Goal: Check status: Check status

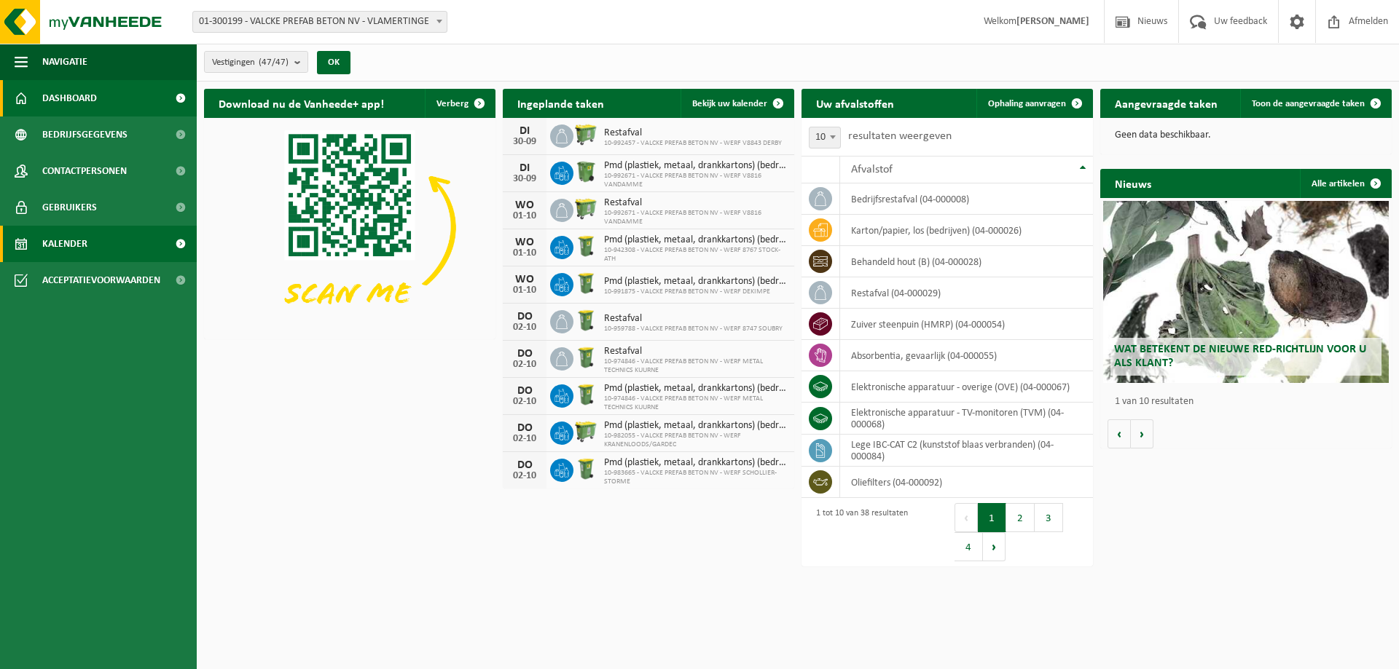
click at [82, 254] on span "Kalender" at bounding box center [64, 244] width 45 height 36
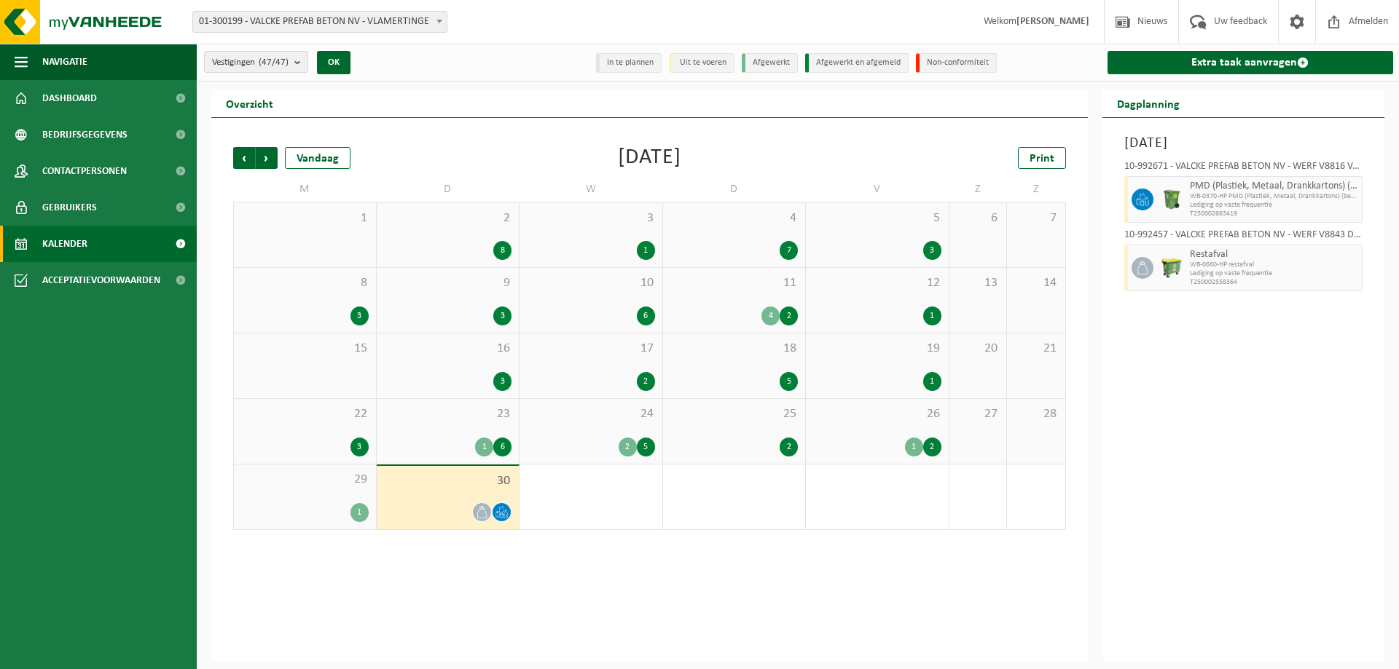
click at [500, 508] on icon at bounding box center [501, 512] width 12 height 12
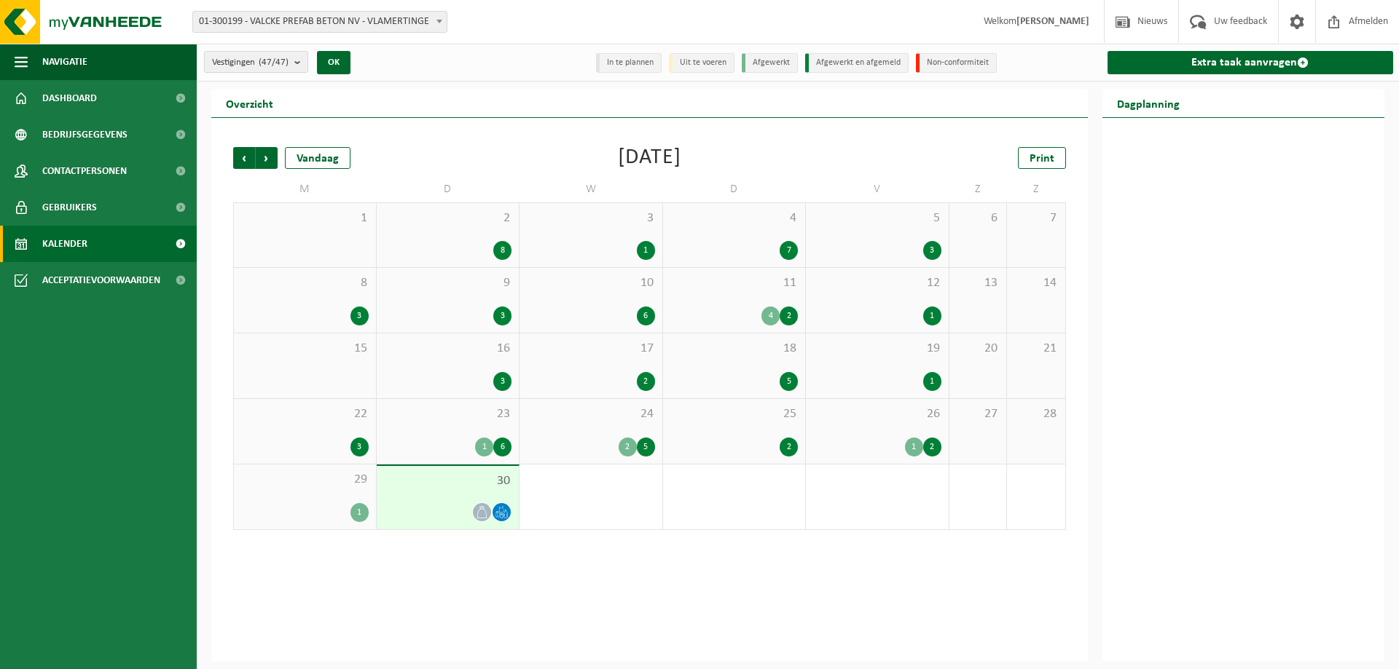
click at [504, 508] on icon at bounding box center [501, 512] width 12 height 12
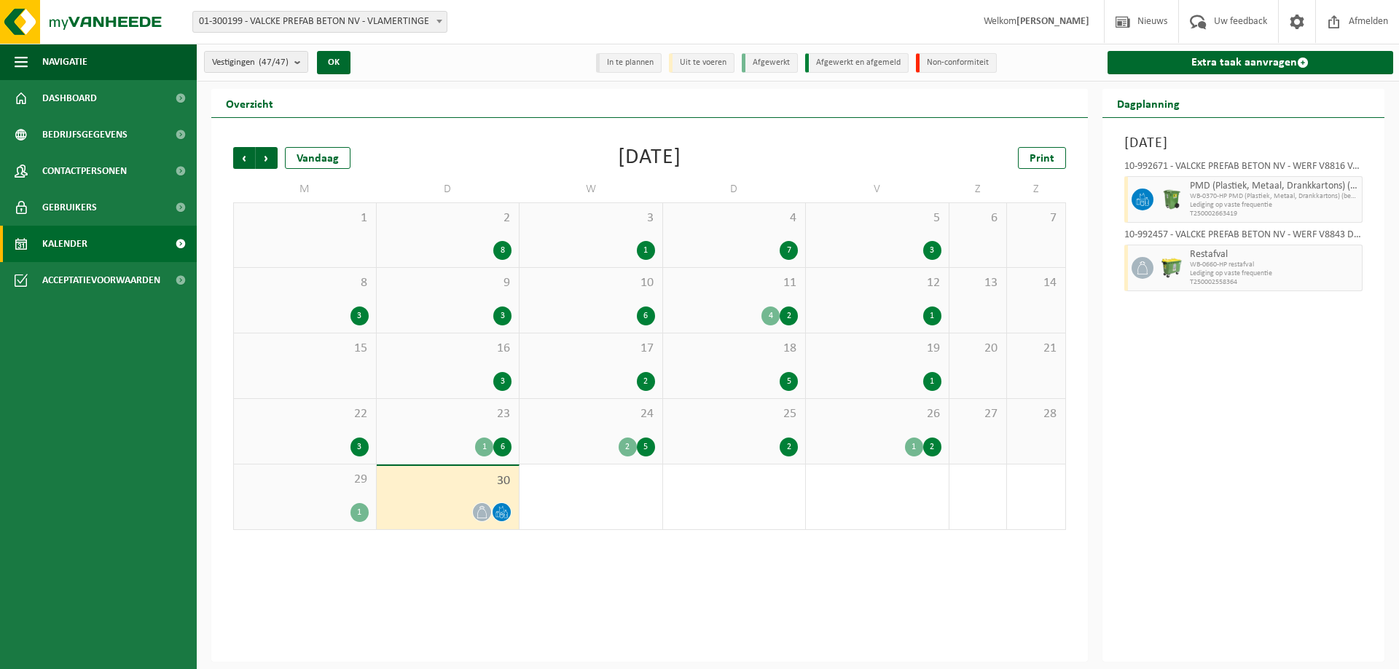
click at [1268, 191] on span "PMD (Plastiek, Metaal, Drankkartons) (bedrijven)" at bounding box center [1274, 187] width 169 height 12
click at [1262, 173] on div "10-992671 - VALCKE PREFAB BETON NV - WERF V8816 VANDAMME - FRASNES-LEZ-GOSSELIES" at bounding box center [1243, 169] width 239 height 15
click at [1261, 165] on div "10-992671 - VALCKE PREFAB BETON NV - WERF V8816 VANDAMME - FRASNES-LEZ-GOSSELIES" at bounding box center [1243, 169] width 239 height 15
click at [1236, 193] on span "WB-0370-HP PMD (Plastiek, Metaal, Drankkartons) (bedrijven)" at bounding box center [1274, 196] width 169 height 9
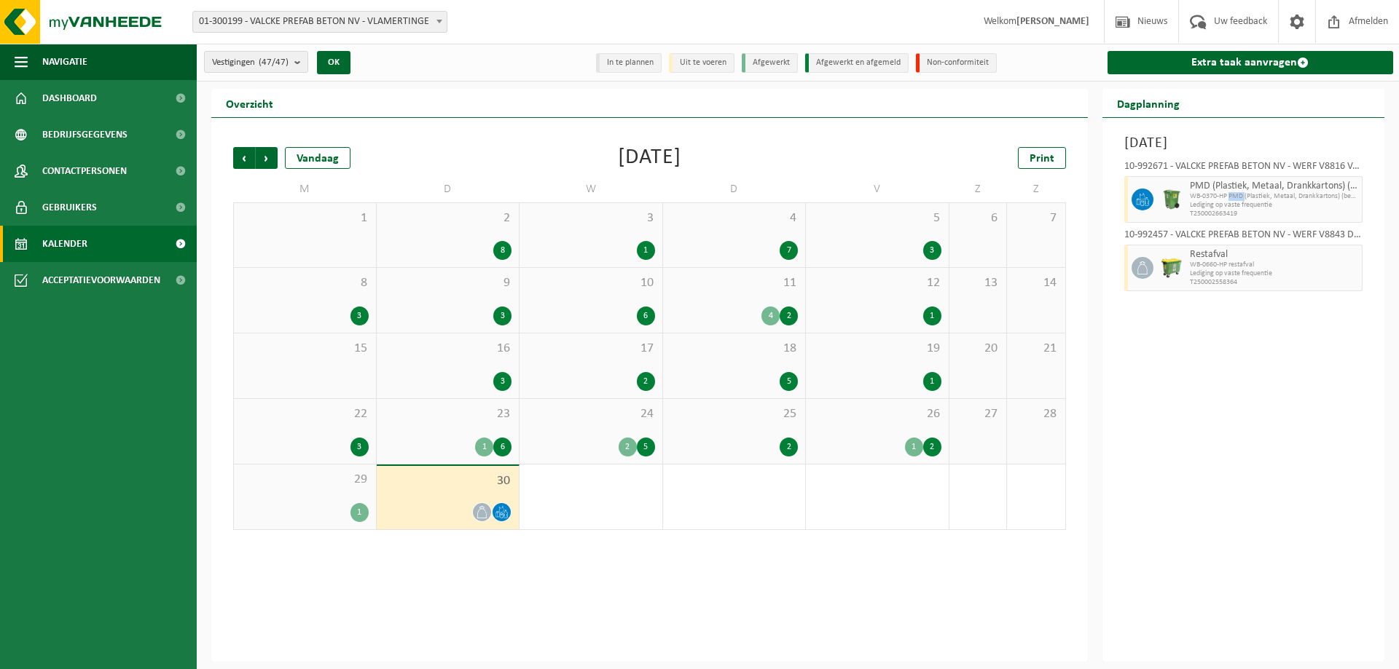
click at [1236, 193] on span "WB-0370-HP PMD (Plastiek, Metaal, Drankkartons) (bedrijven)" at bounding box center [1274, 196] width 169 height 9
click at [1146, 203] on icon at bounding box center [1142, 199] width 13 height 13
click at [269, 160] on span "Volgende" at bounding box center [267, 158] width 22 height 22
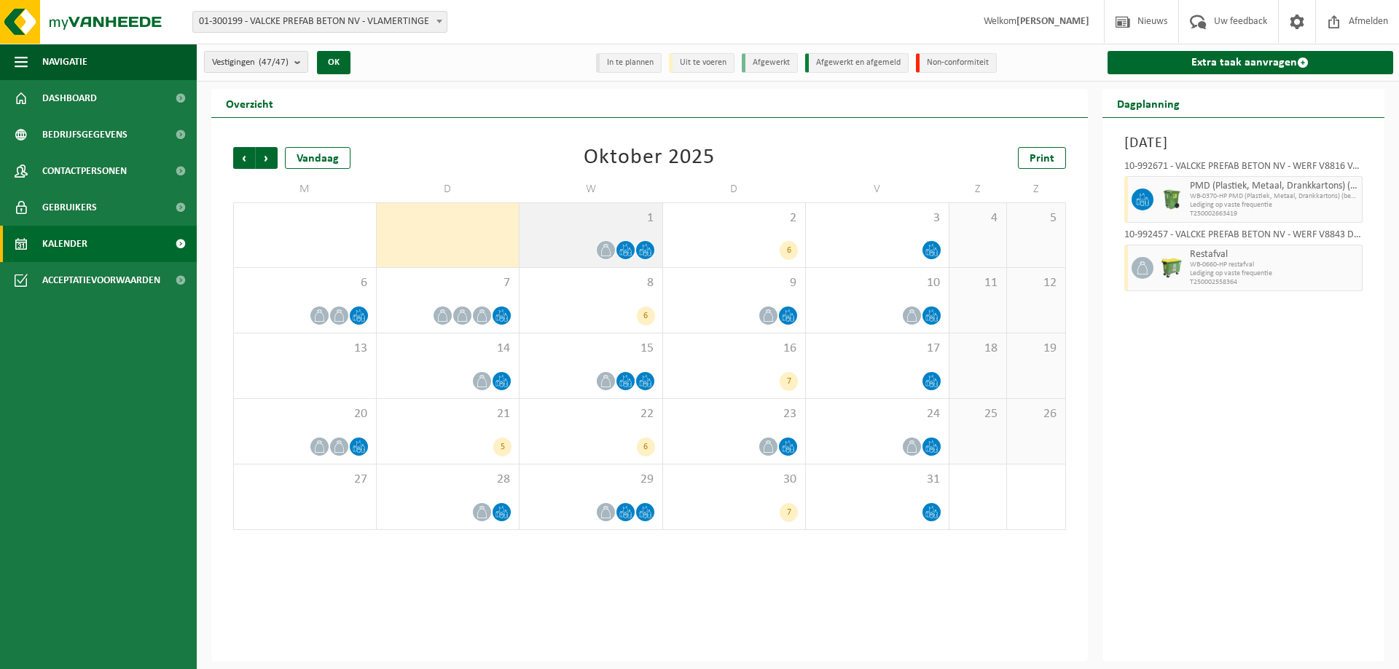
click at [643, 248] on icon at bounding box center [645, 250] width 12 height 12
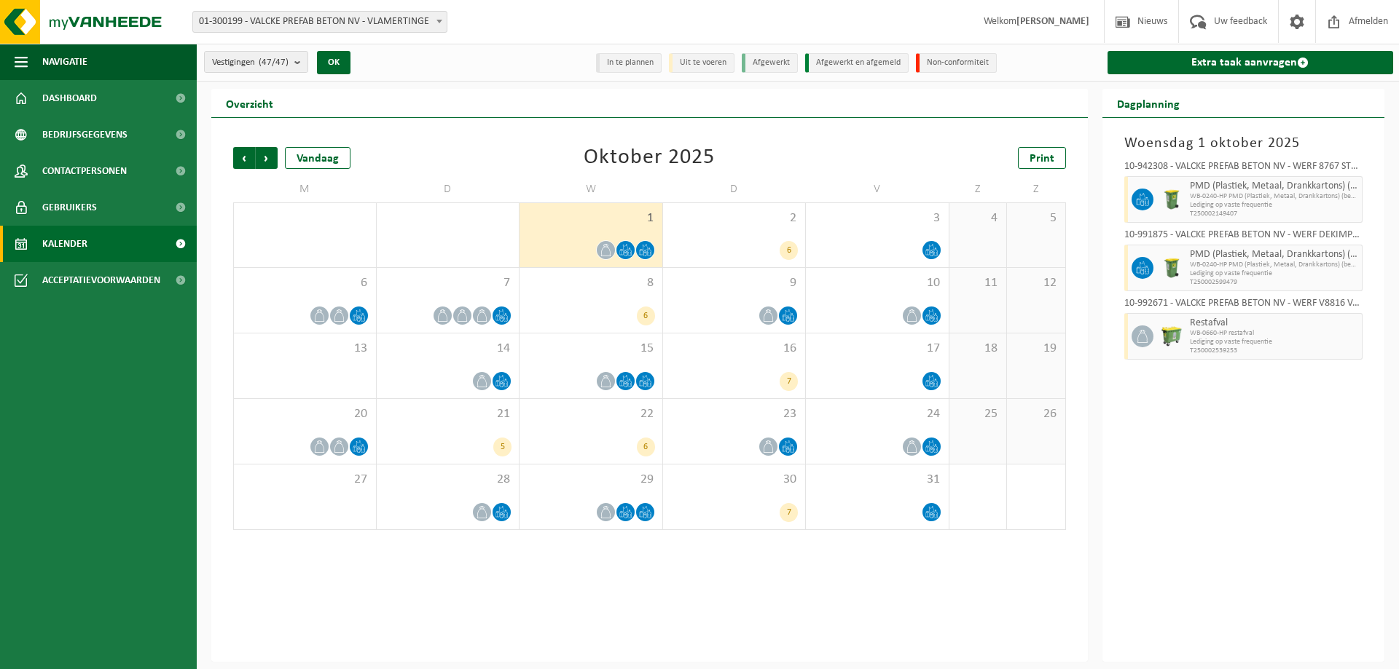
click at [1356, 167] on div "10-942308 - VALCKE PREFAB BETON NV - WERF 8767 STOCK-ATH - IRCHONWELZ" at bounding box center [1243, 169] width 239 height 15
click at [935, 254] on icon at bounding box center [931, 250] width 12 height 12
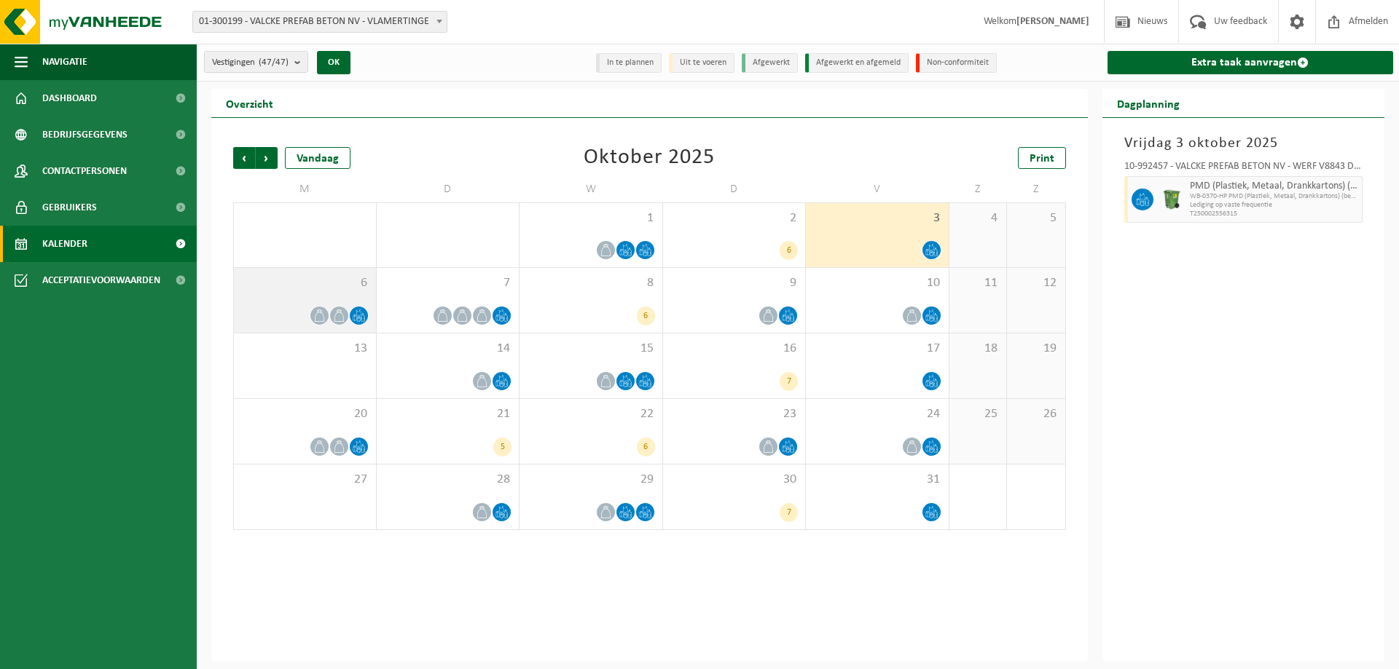
click at [345, 306] on div at bounding box center [304, 316] width 127 height 20
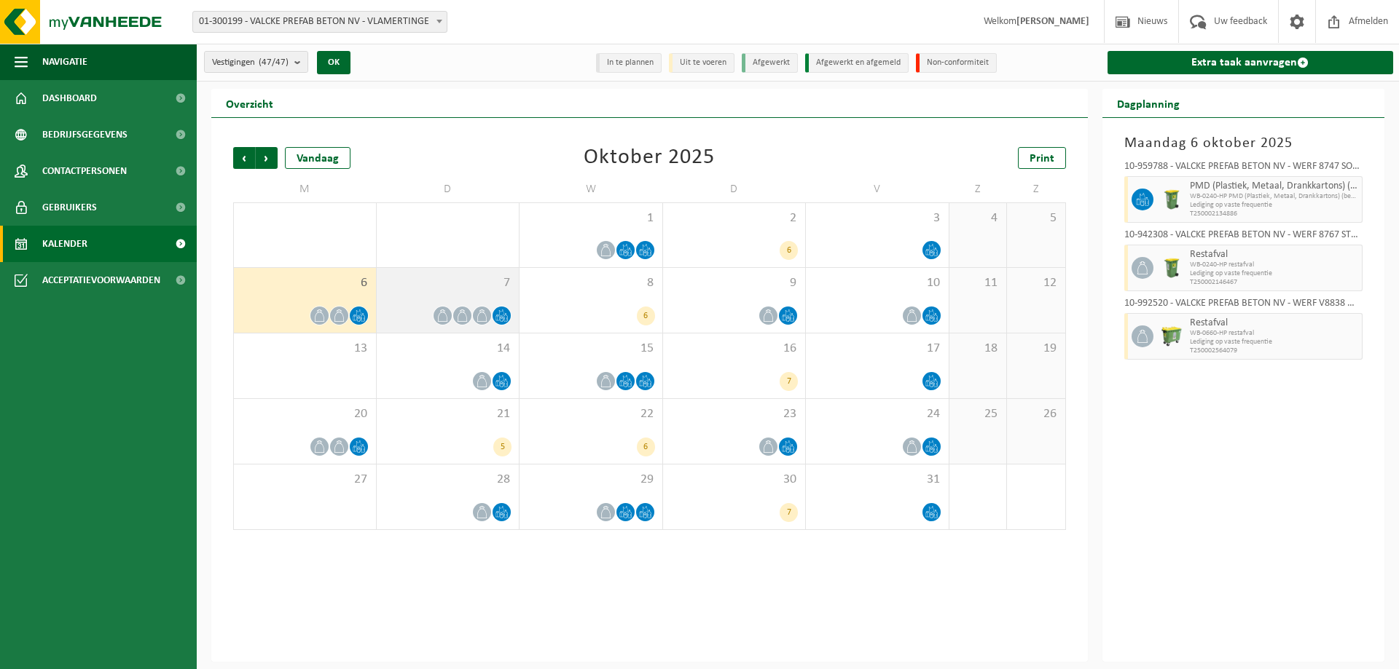
click at [479, 314] on icon at bounding box center [482, 316] width 12 height 12
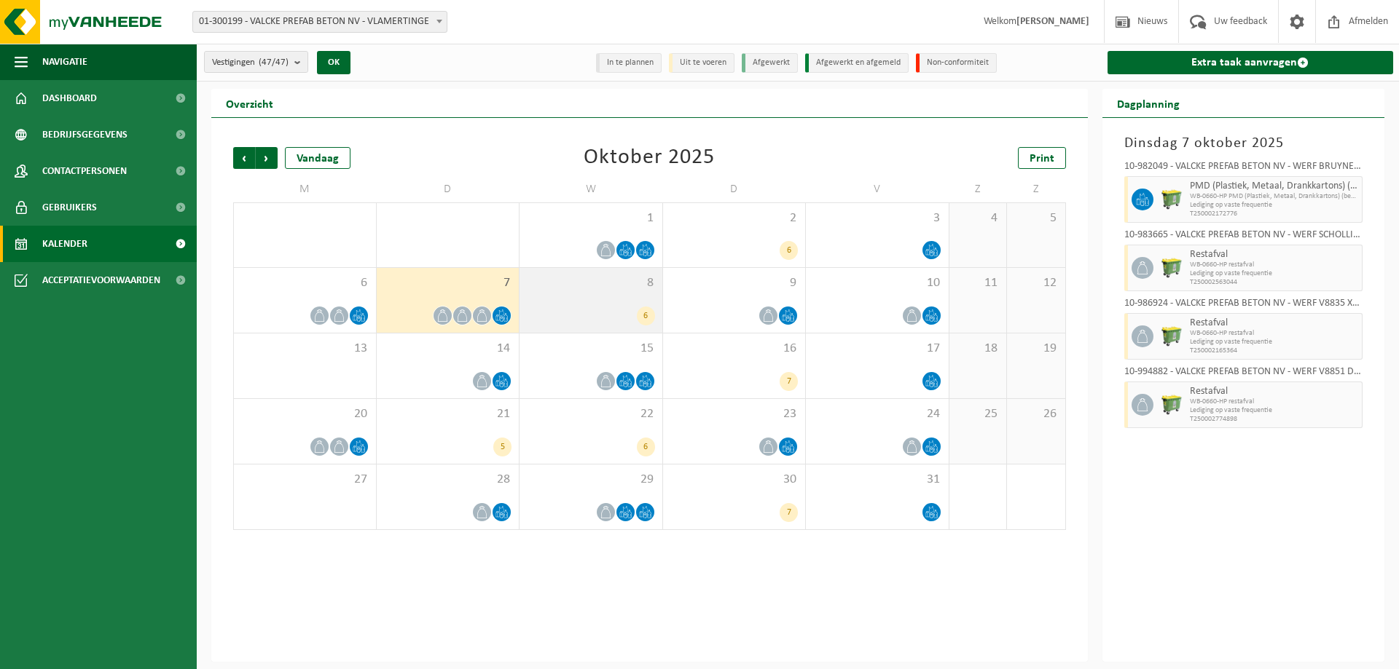
click at [628, 315] on div "6" at bounding box center [591, 316] width 128 height 19
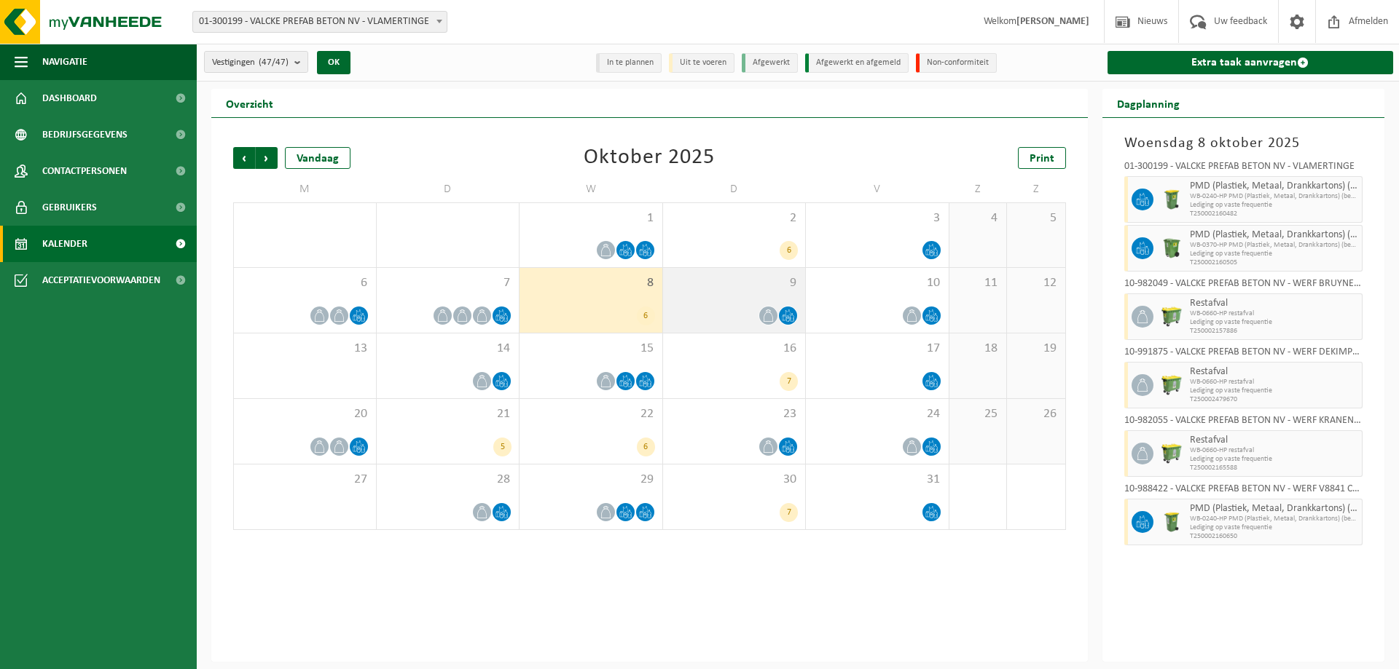
click at [778, 313] on div at bounding box center [734, 316] width 128 height 20
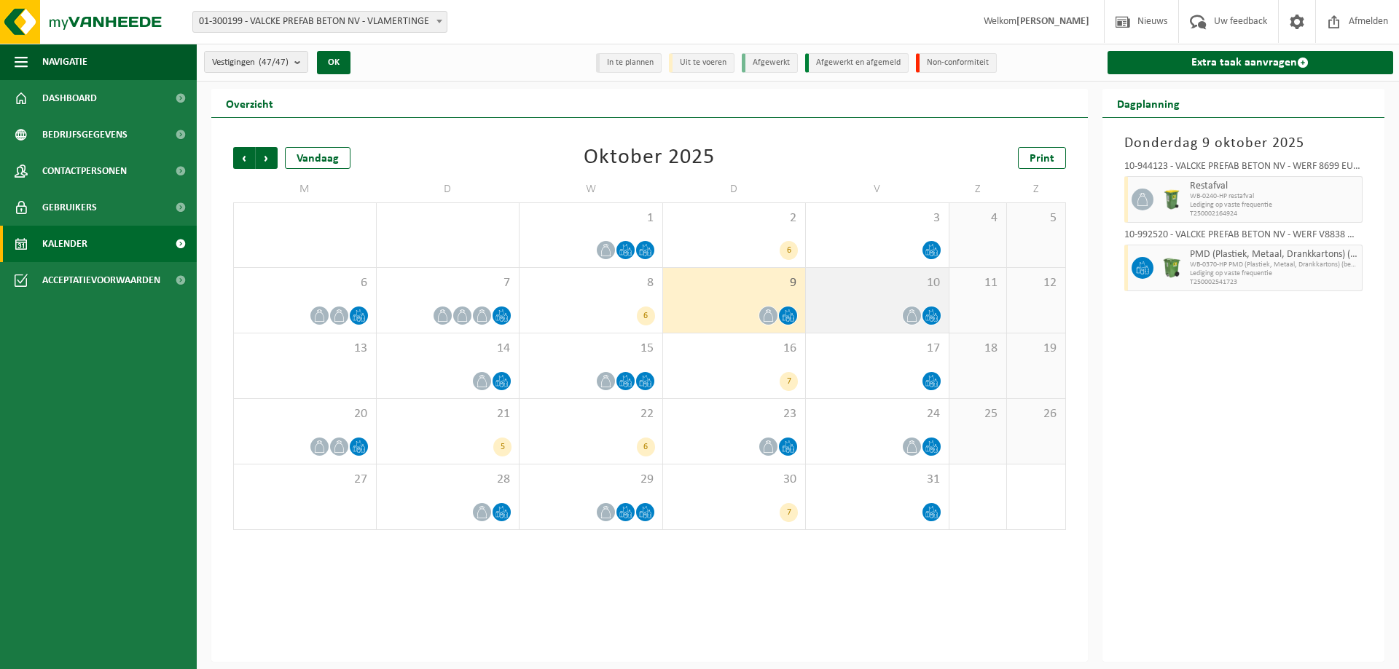
click at [924, 315] on span at bounding box center [931, 316] width 18 height 18
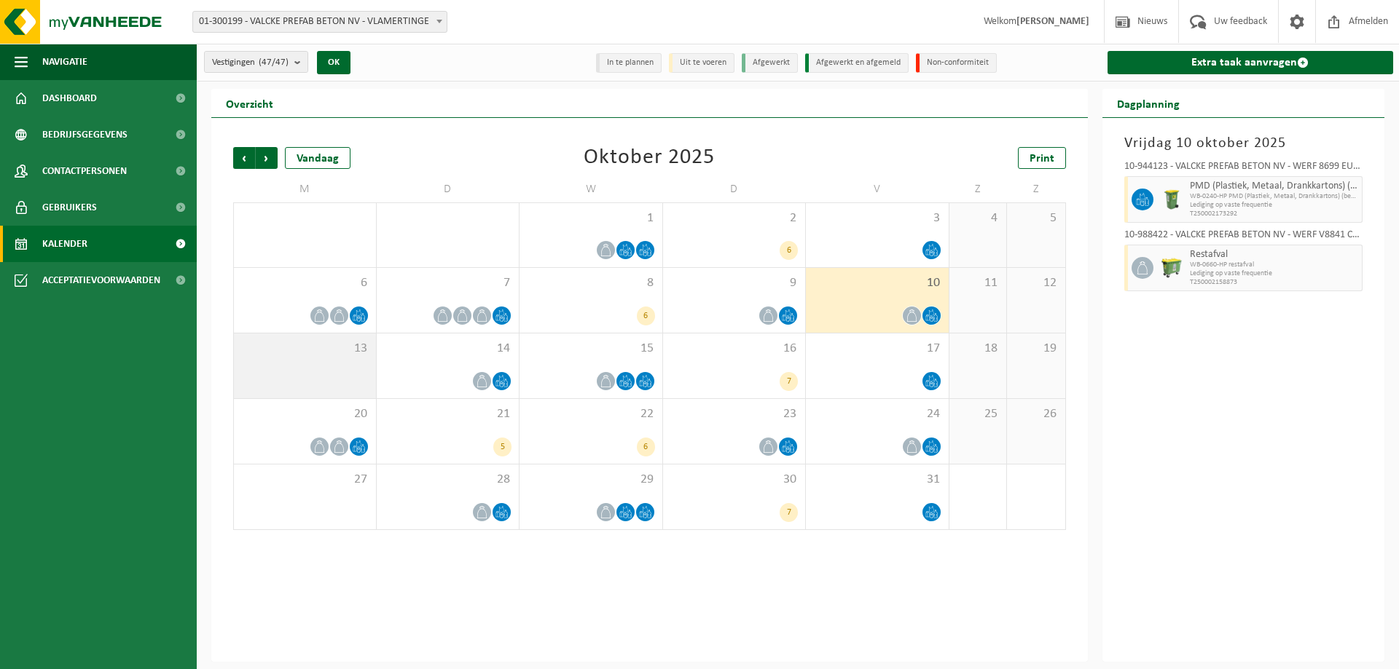
click at [349, 374] on div "13" at bounding box center [305, 366] width 142 height 65
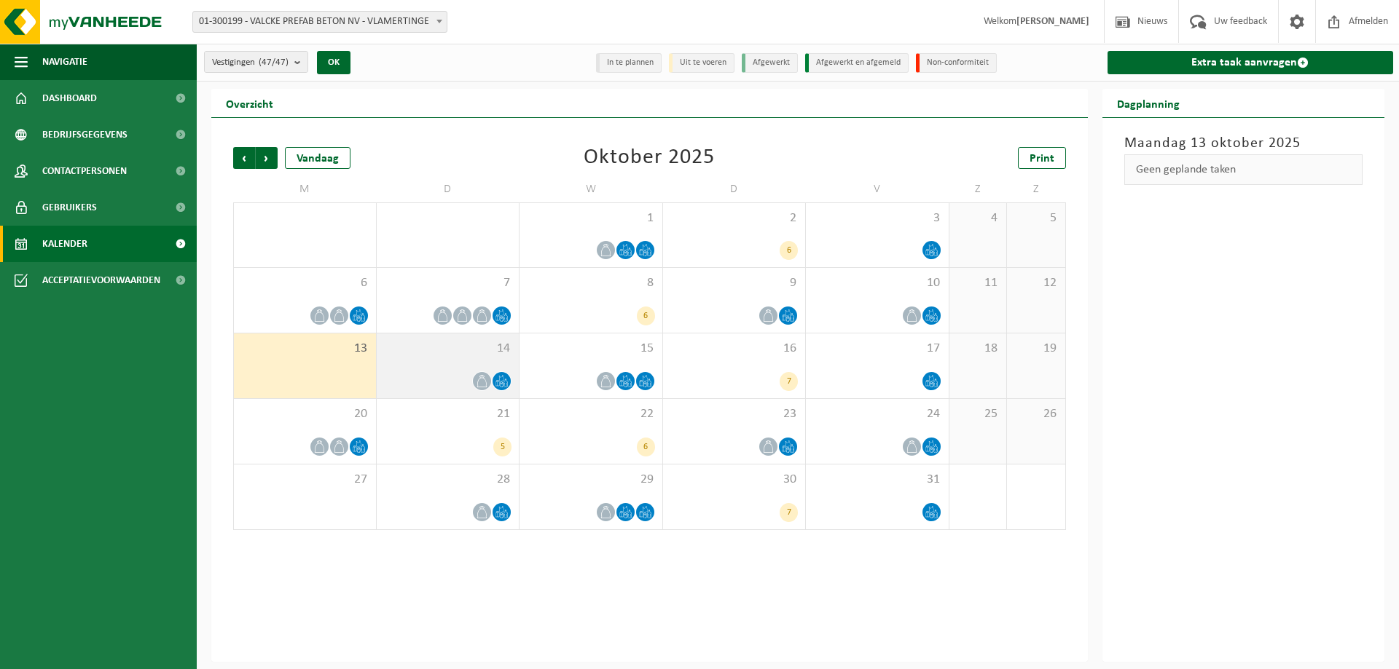
click at [490, 373] on div at bounding box center [448, 382] width 128 height 20
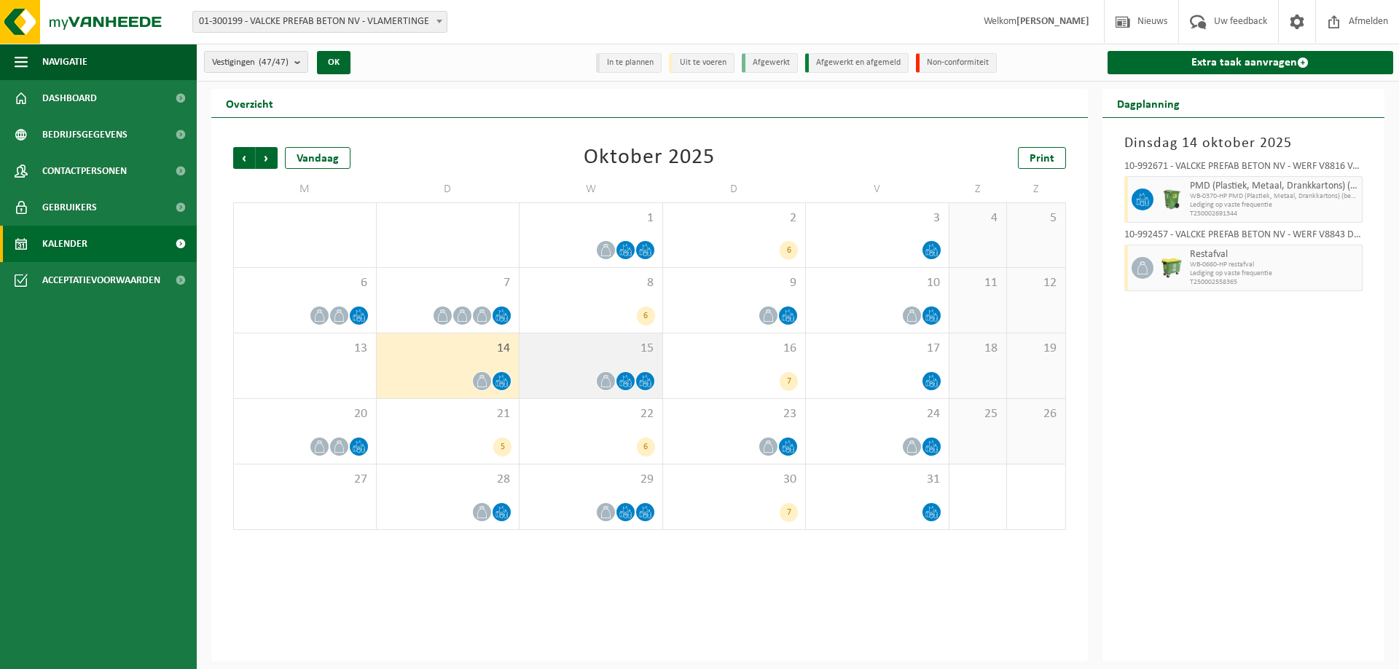
click at [615, 379] on div at bounding box center [606, 382] width 20 height 20
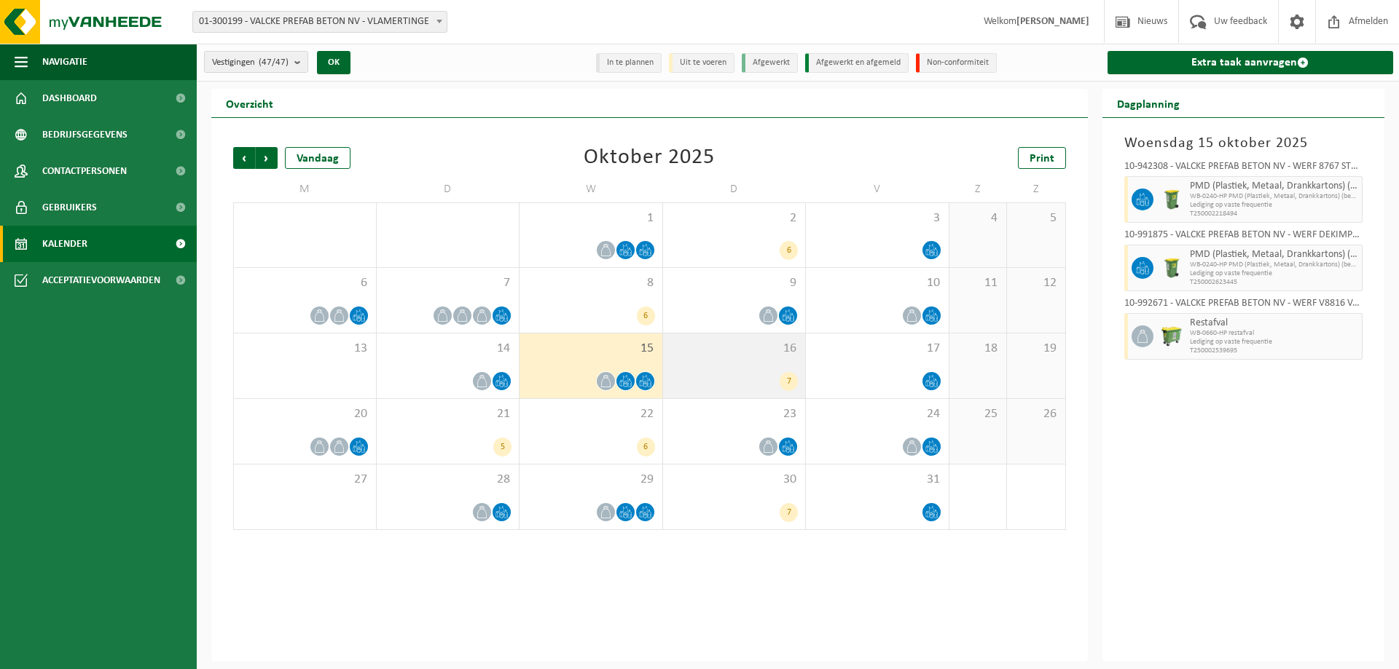
click at [774, 377] on div "7" at bounding box center [734, 381] width 128 height 19
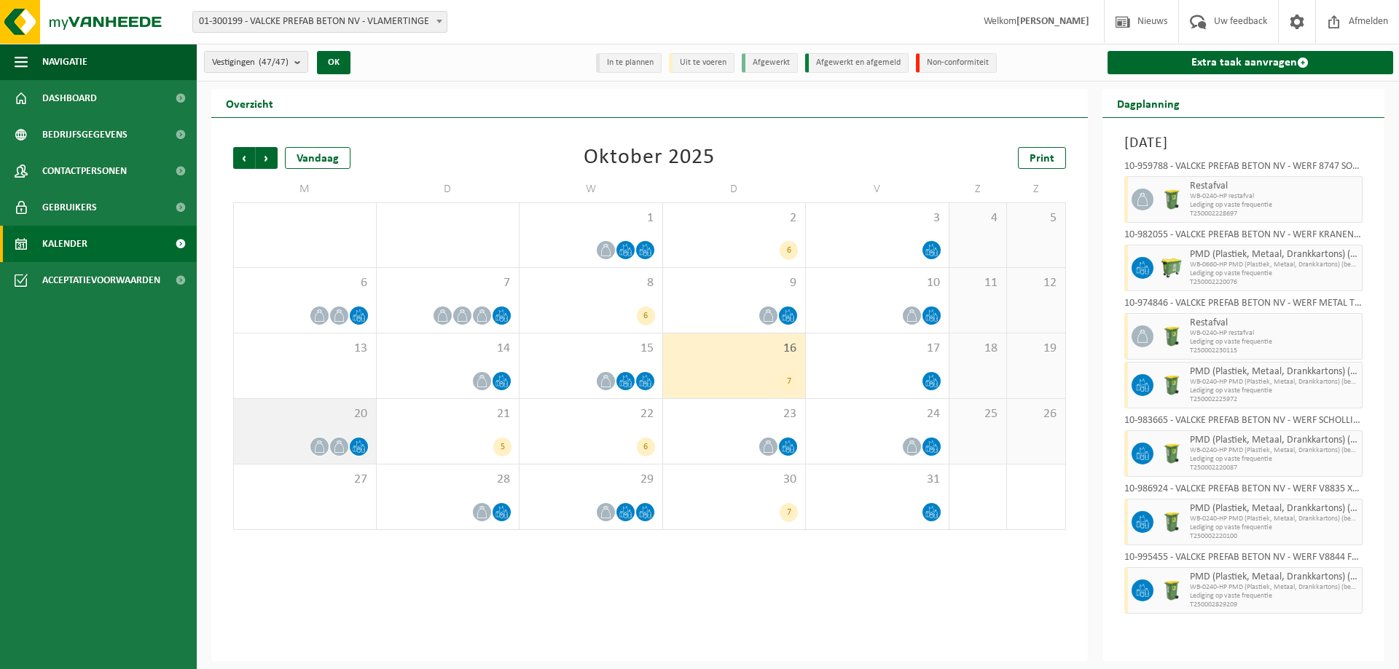
click at [355, 441] on icon at bounding box center [359, 447] width 12 height 12
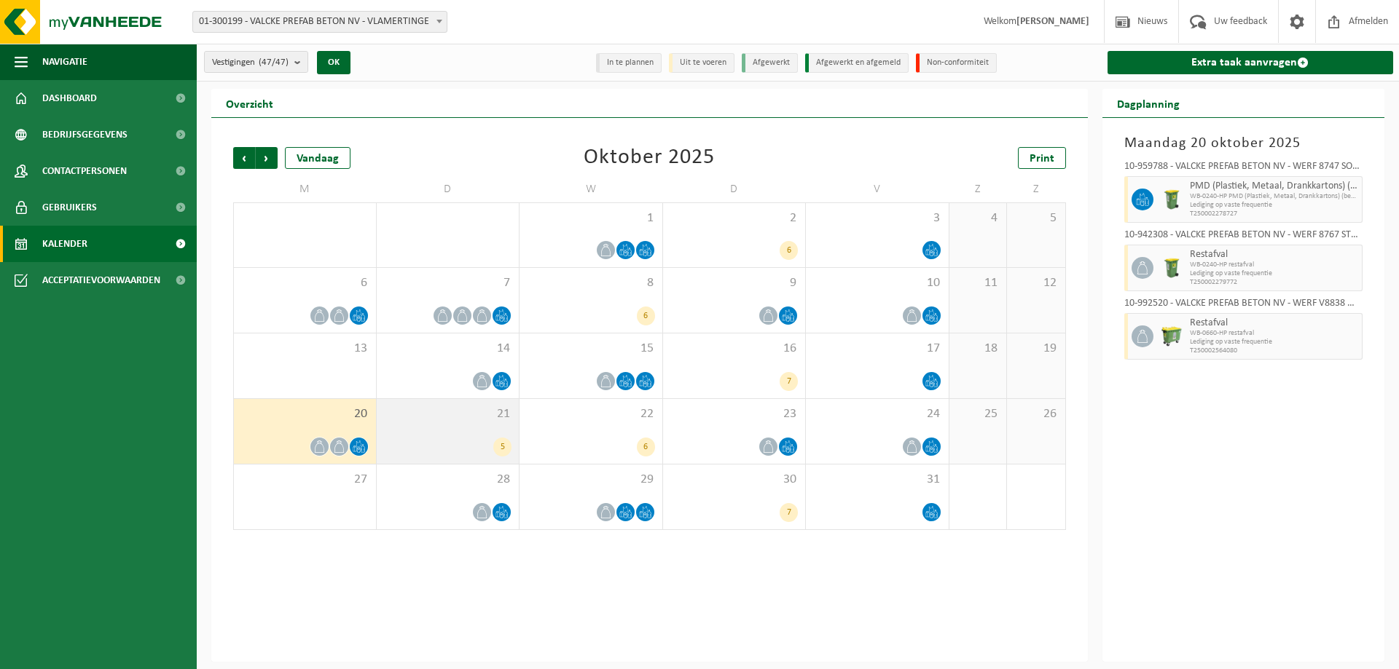
click at [495, 435] on div "21 5" at bounding box center [448, 431] width 143 height 65
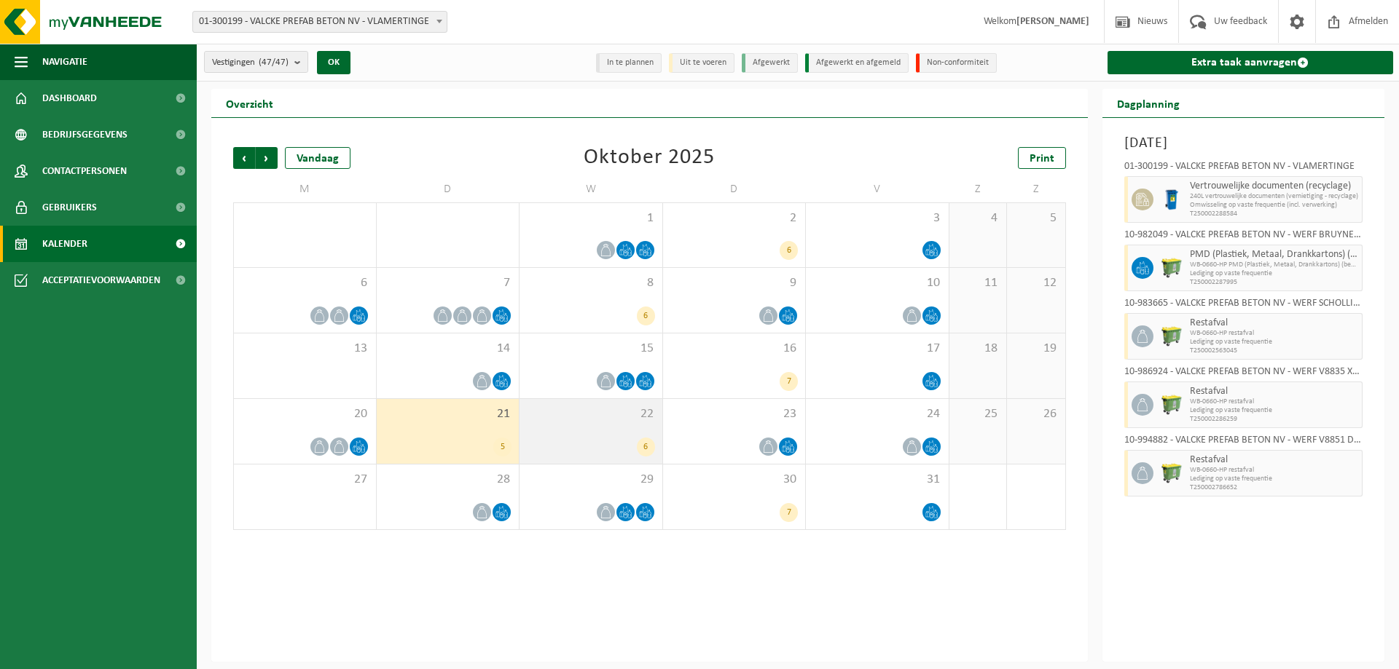
click at [640, 441] on div "6" at bounding box center [646, 447] width 18 height 19
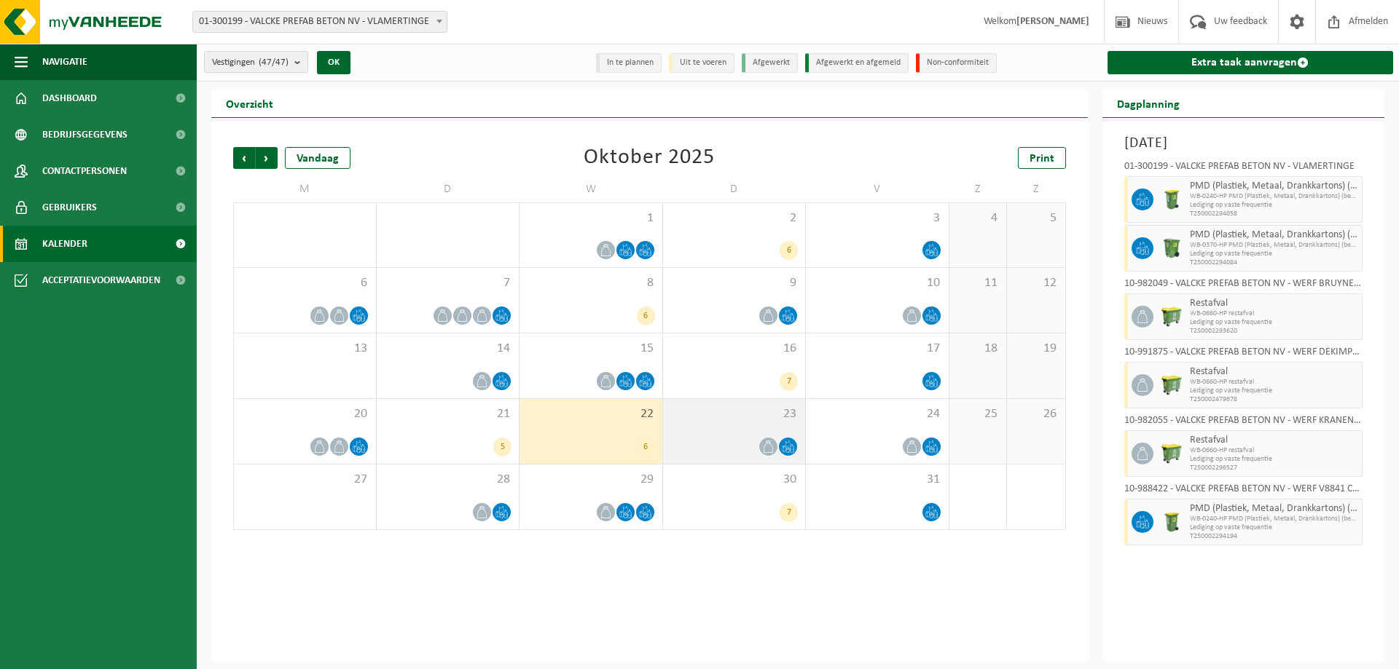
click at [781, 447] on span at bounding box center [788, 447] width 18 height 18
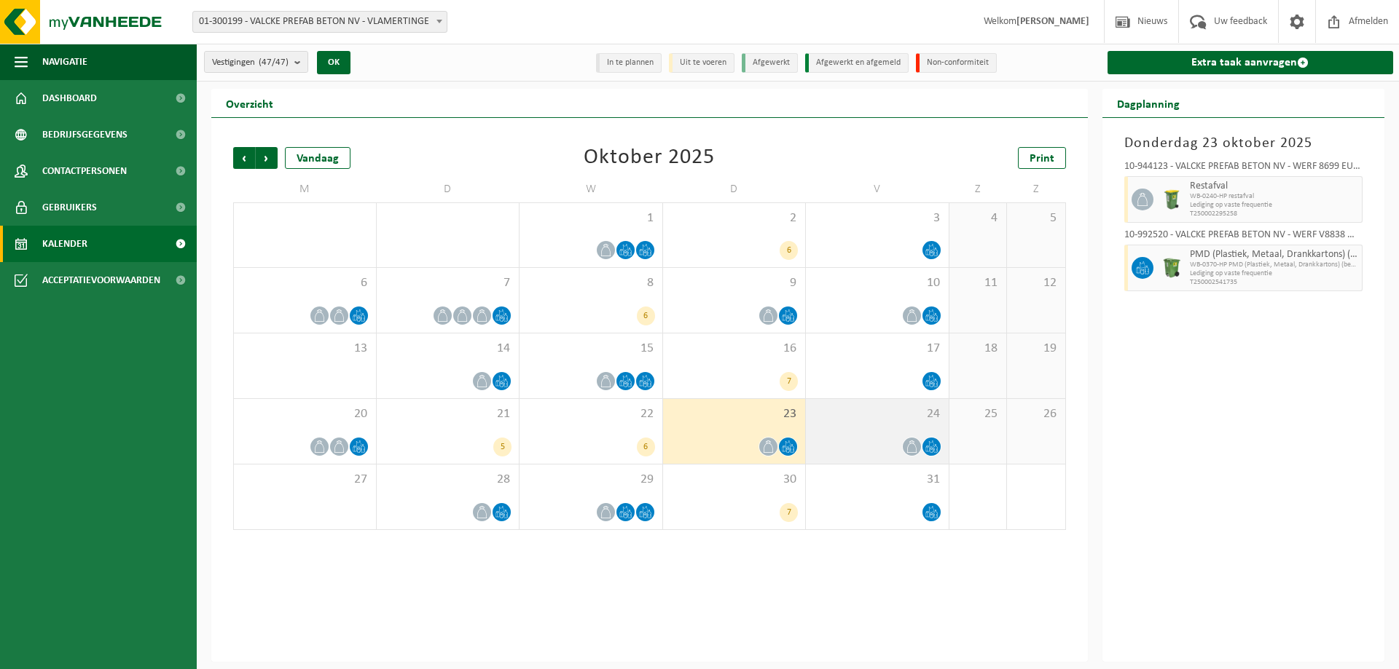
click at [924, 439] on div at bounding box center [877, 447] width 128 height 20
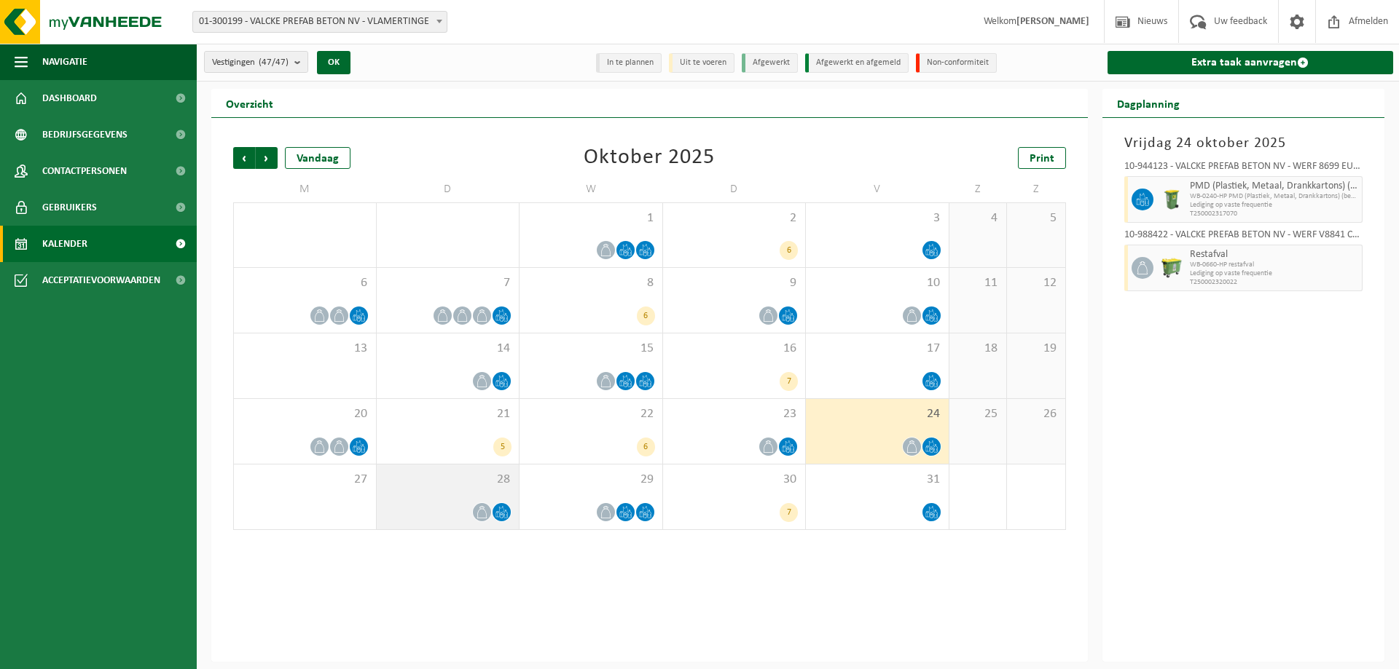
click at [478, 510] on icon at bounding box center [482, 512] width 12 height 12
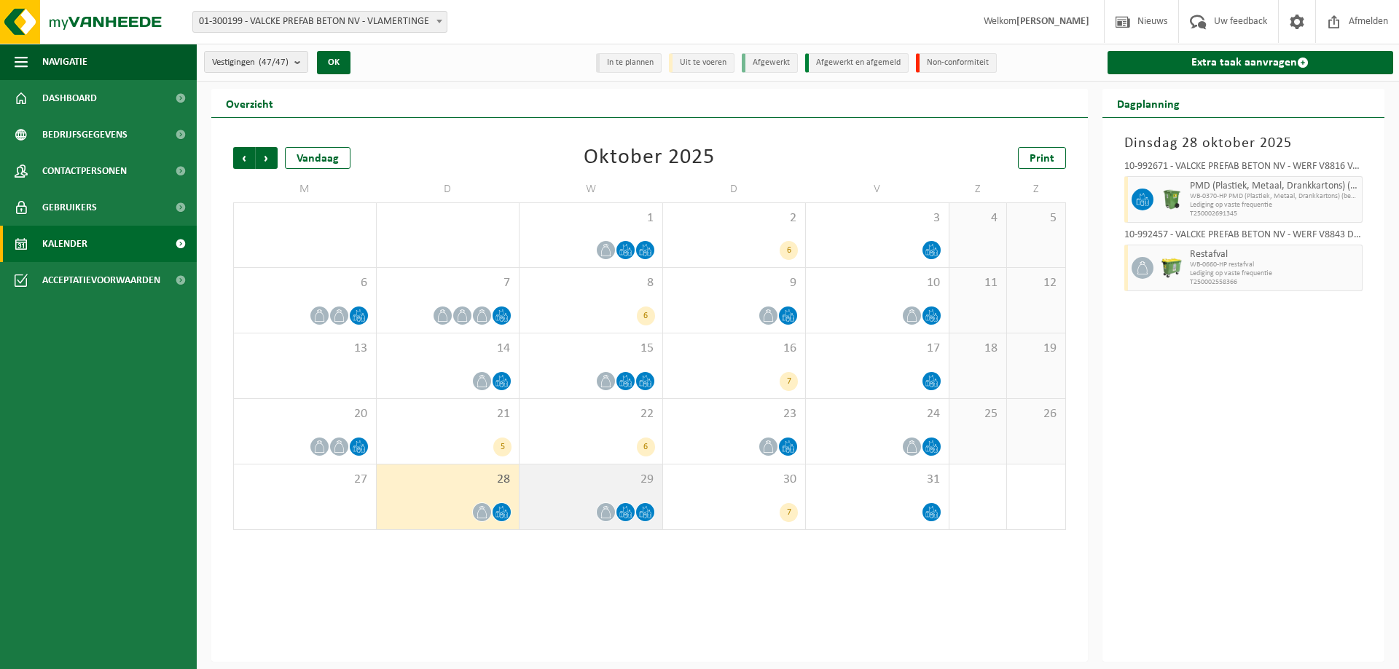
click at [630, 508] on icon at bounding box center [625, 512] width 12 height 12
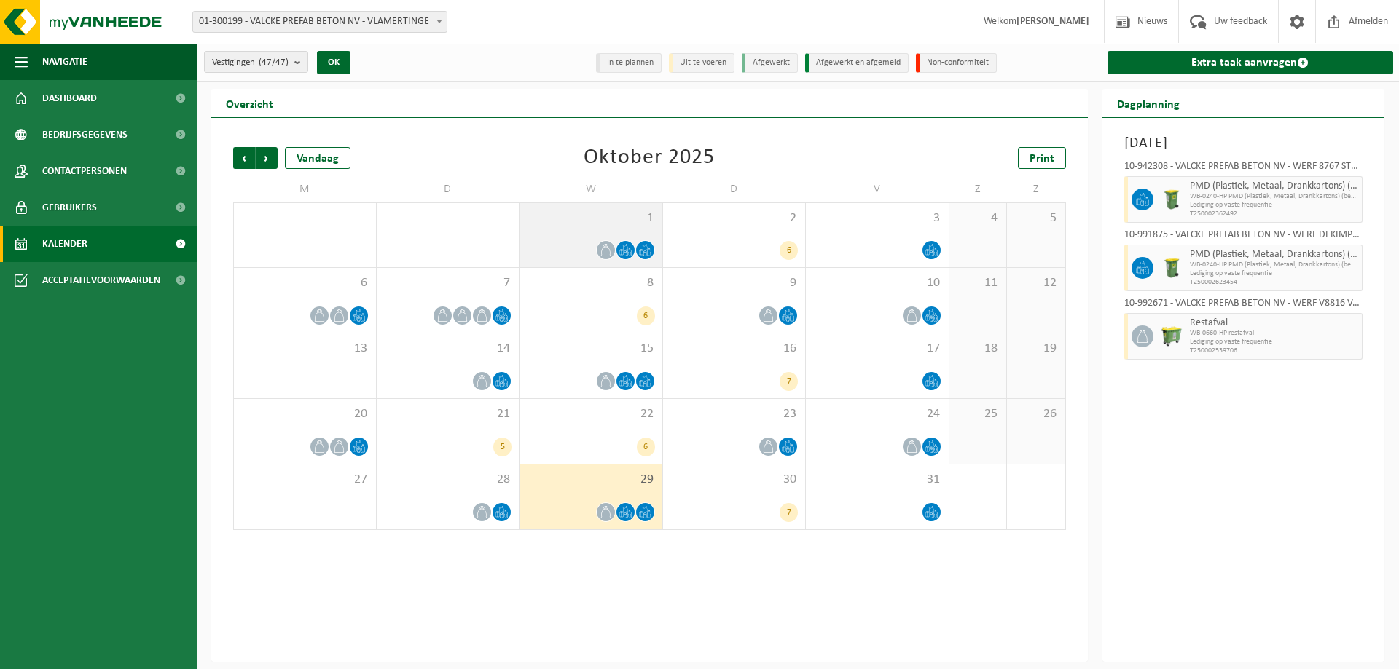
click at [637, 249] on span at bounding box center [645, 250] width 18 height 18
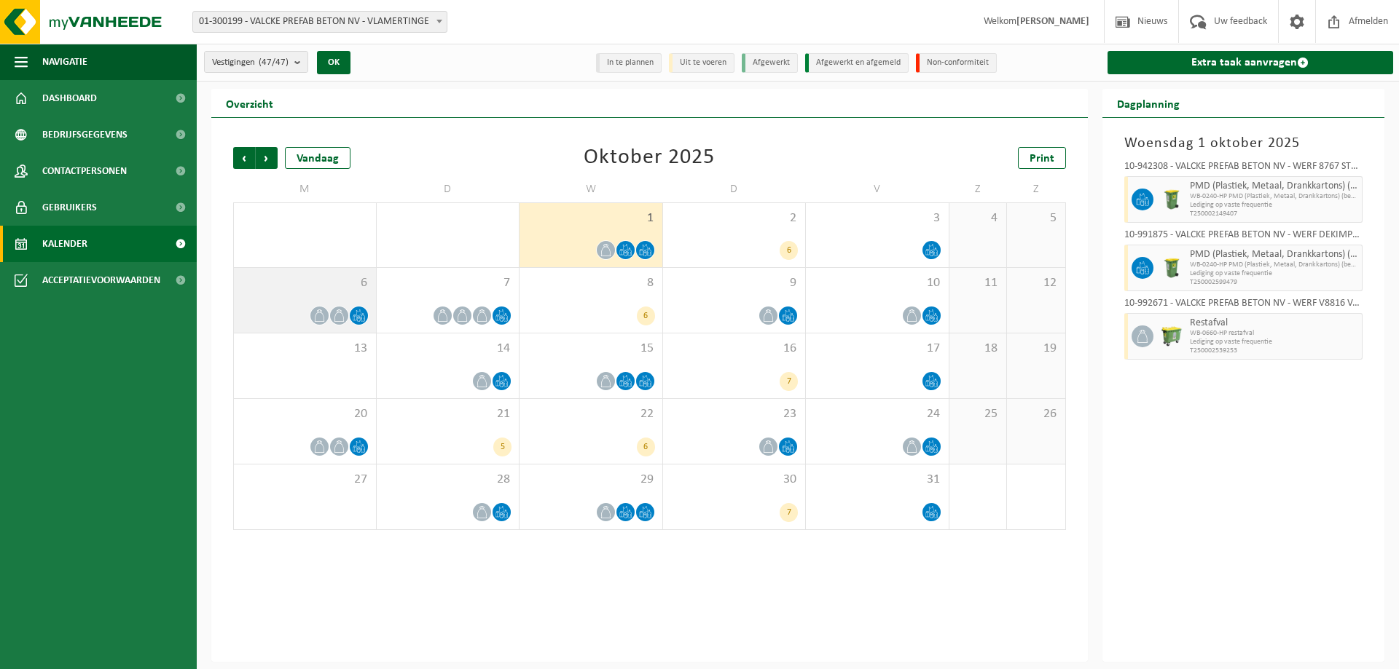
click at [328, 310] on div at bounding box center [304, 316] width 127 height 20
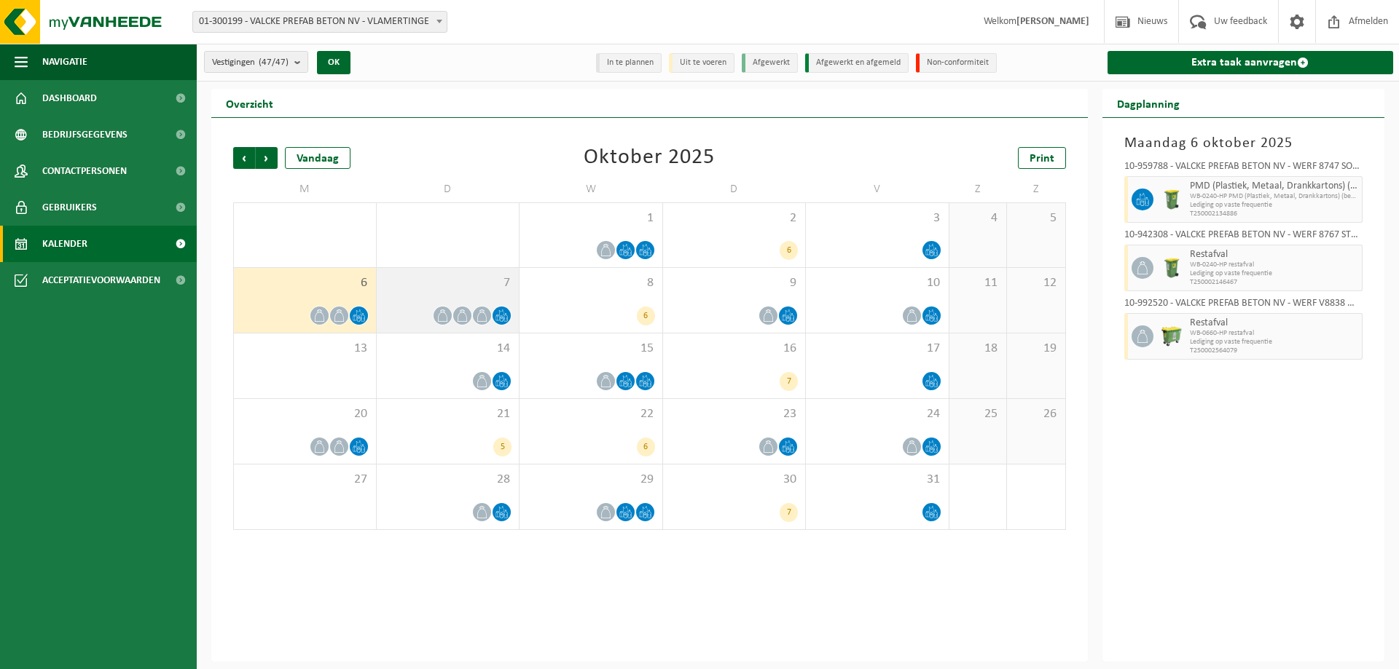
click at [491, 312] on div at bounding box center [482, 316] width 20 height 20
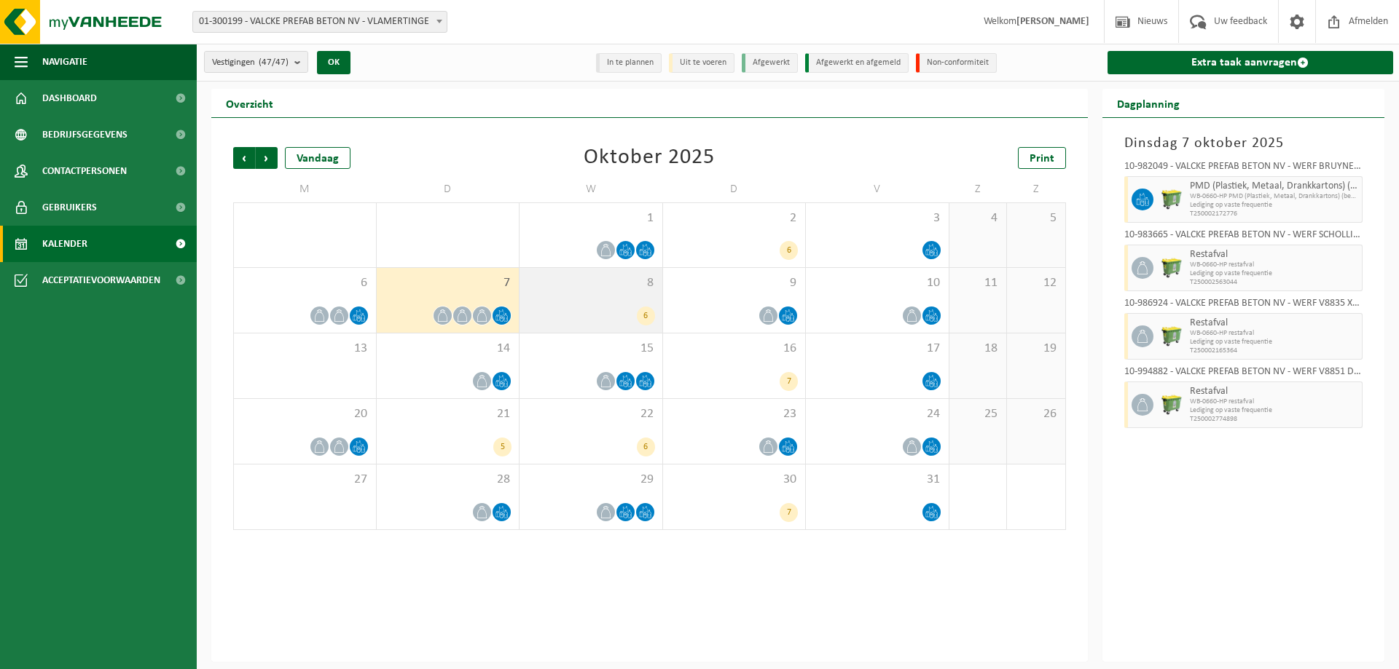
click at [629, 316] on div "6" at bounding box center [591, 316] width 128 height 19
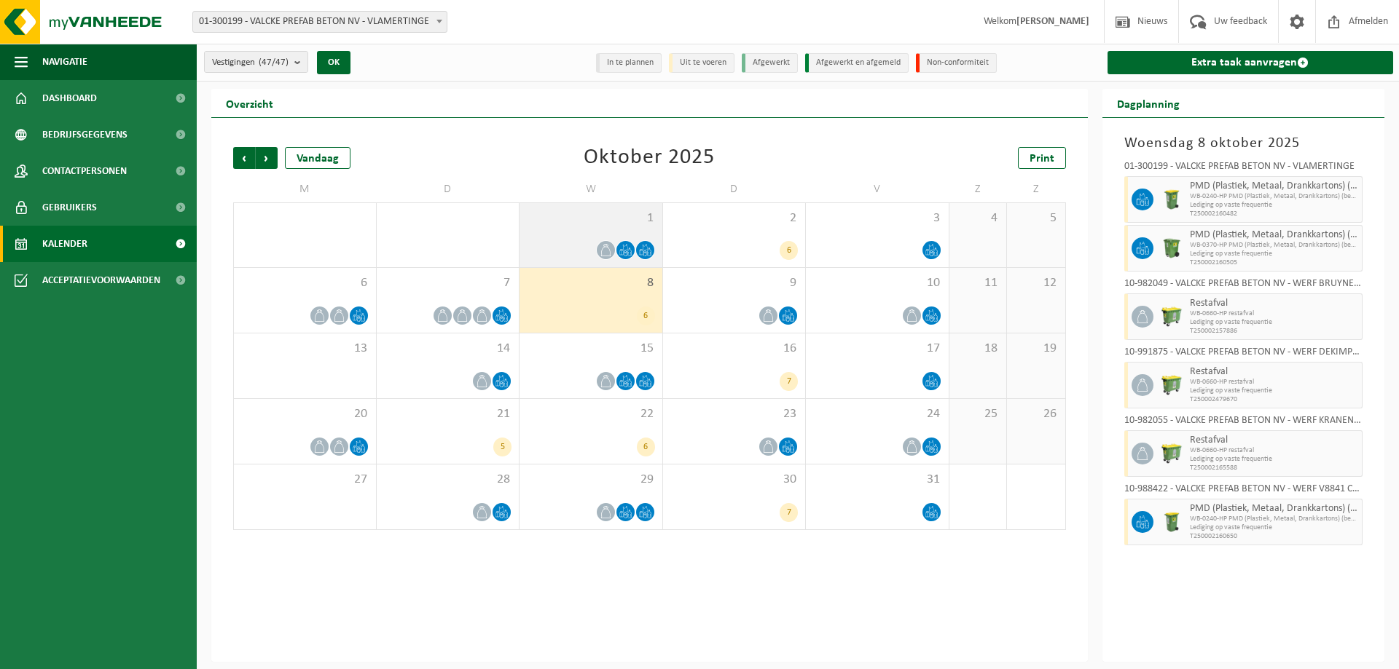
click at [628, 258] on span at bounding box center [625, 250] width 18 height 18
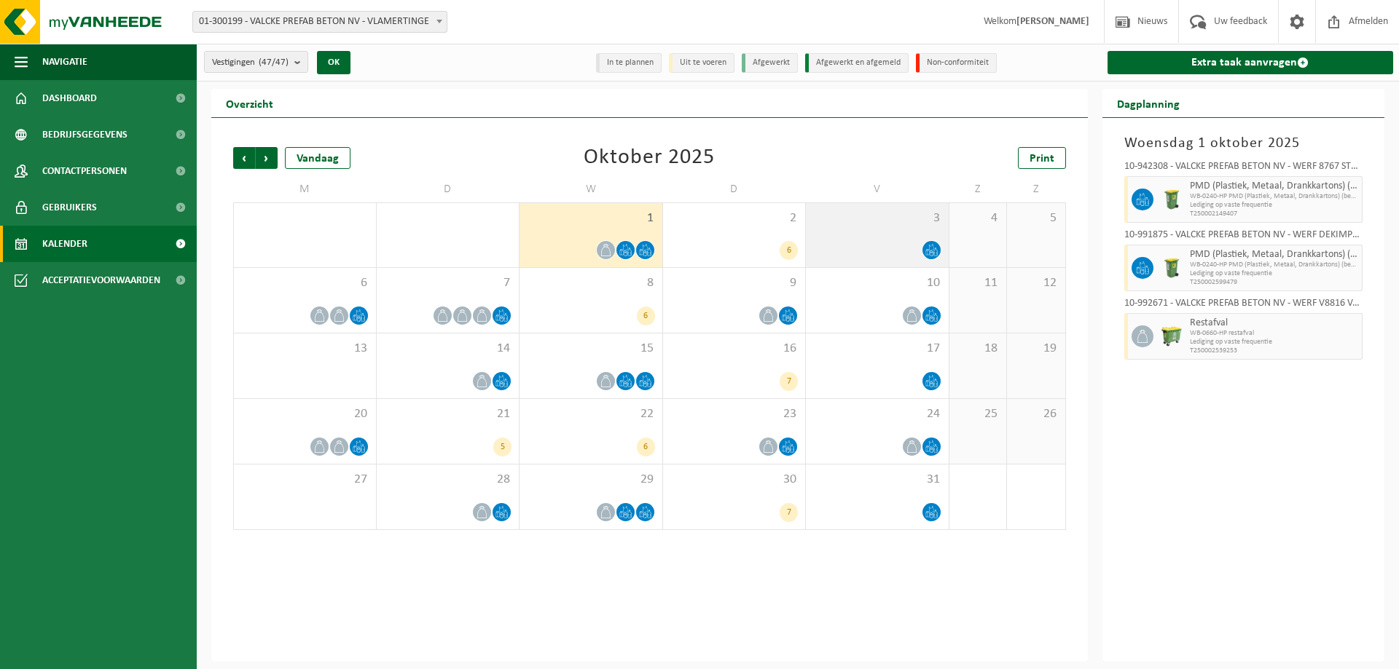
click at [928, 251] on icon at bounding box center [931, 250] width 12 height 12
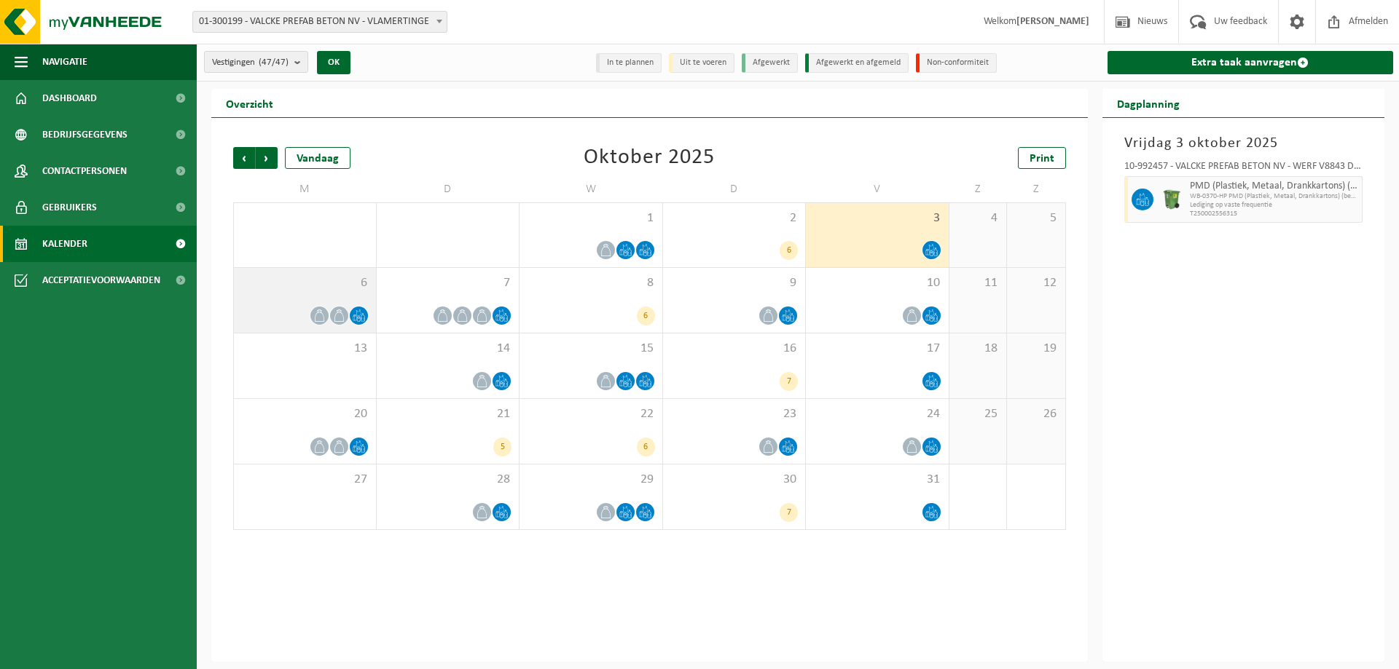
click at [347, 321] on div at bounding box center [304, 316] width 127 height 20
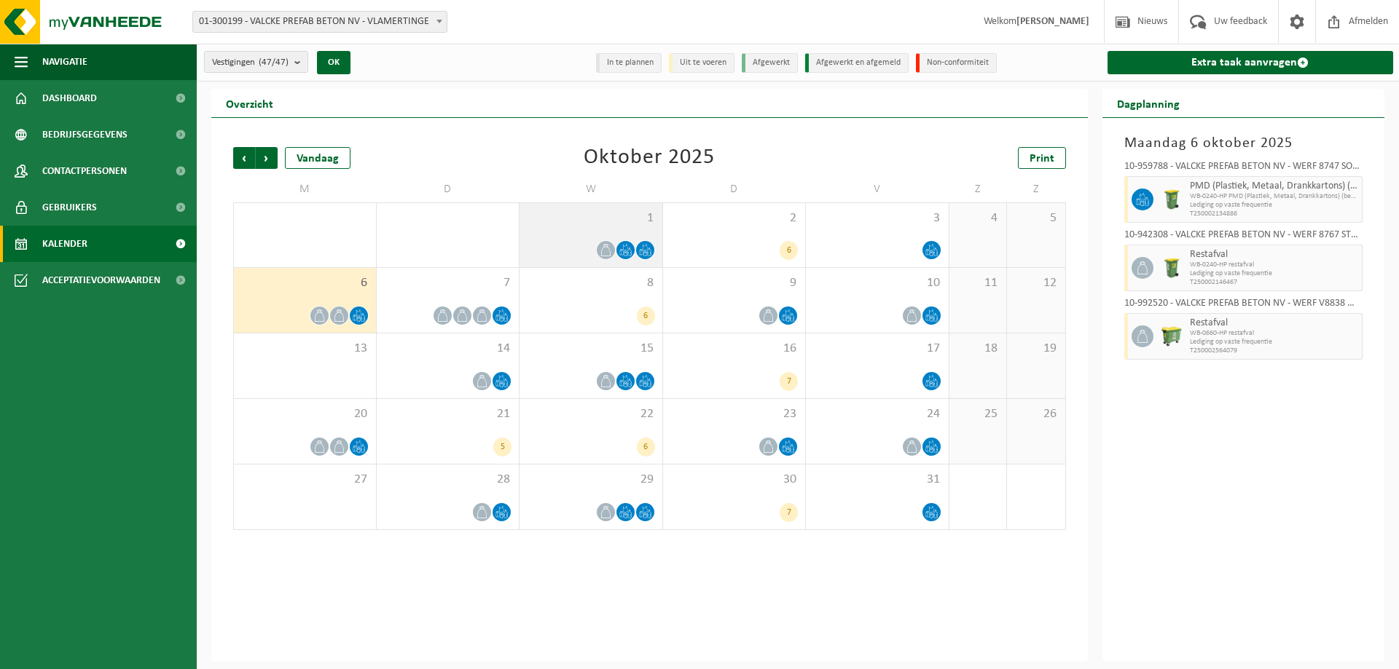
click at [640, 251] on icon at bounding box center [645, 250] width 12 height 12
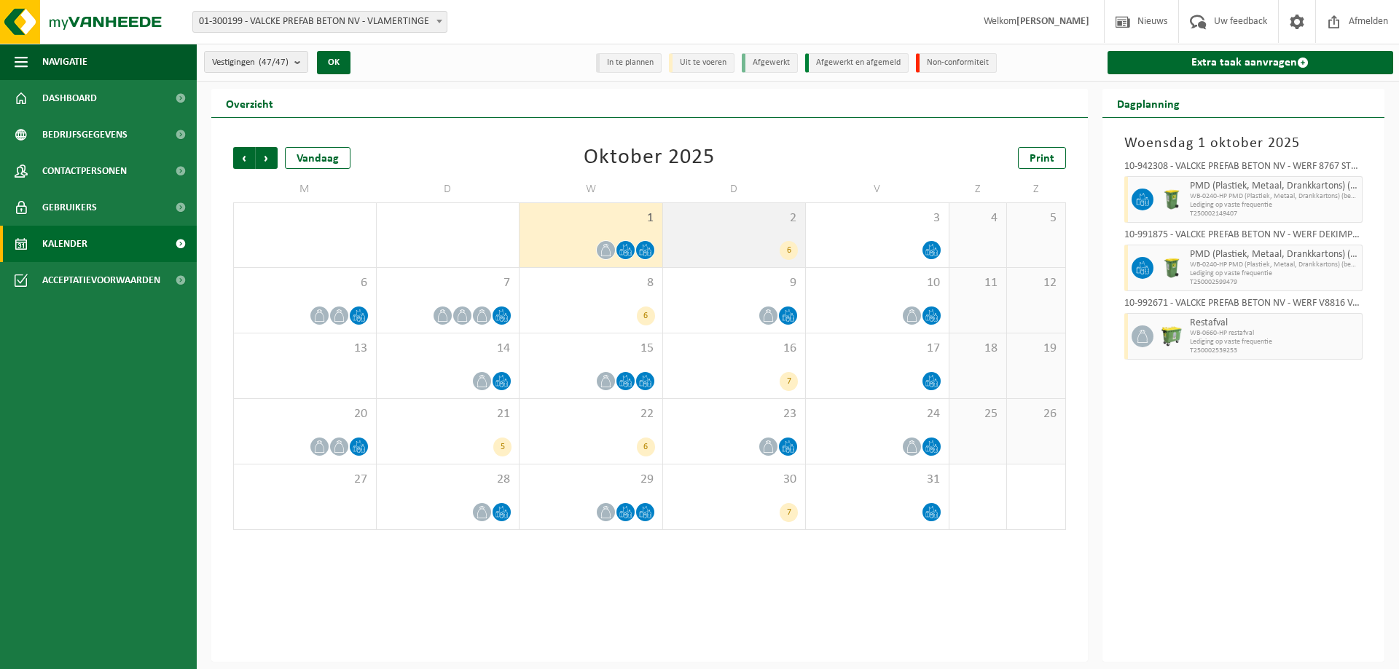
click at [786, 248] on div "6" at bounding box center [788, 250] width 18 height 19
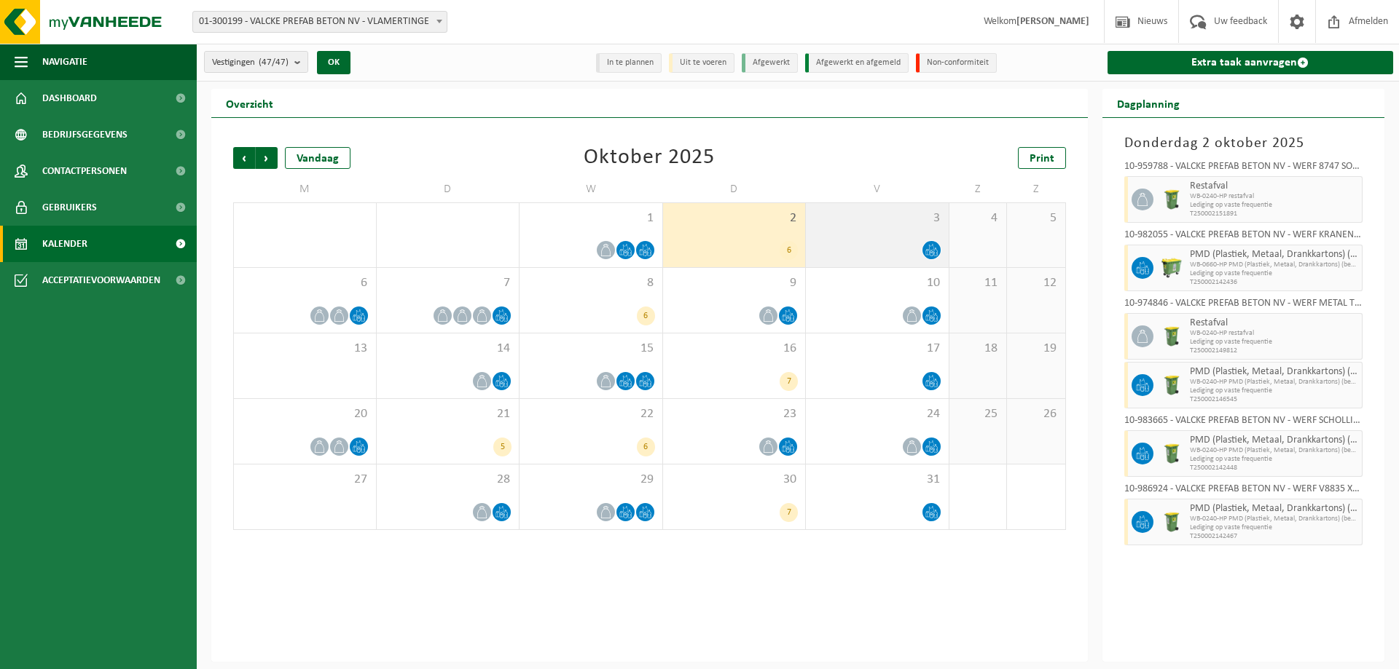
click at [927, 251] on icon at bounding box center [931, 250] width 12 height 12
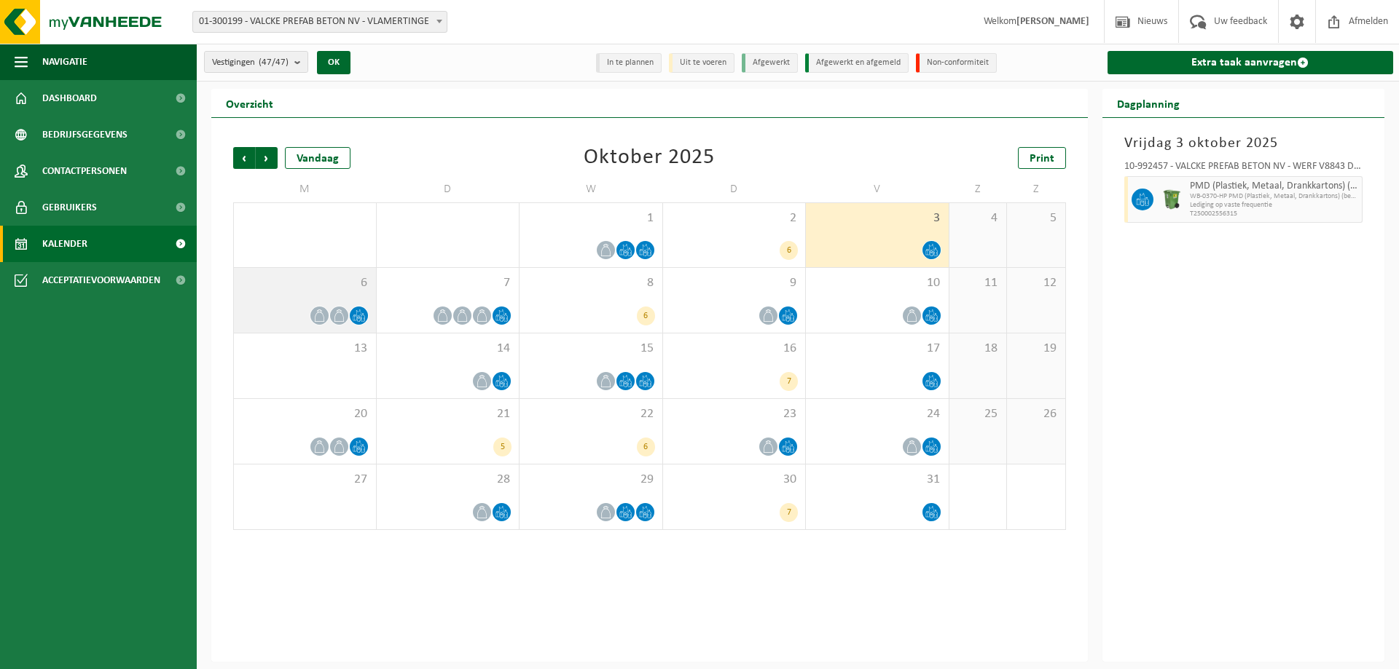
click at [347, 323] on div at bounding box center [304, 316] width 127 height 20
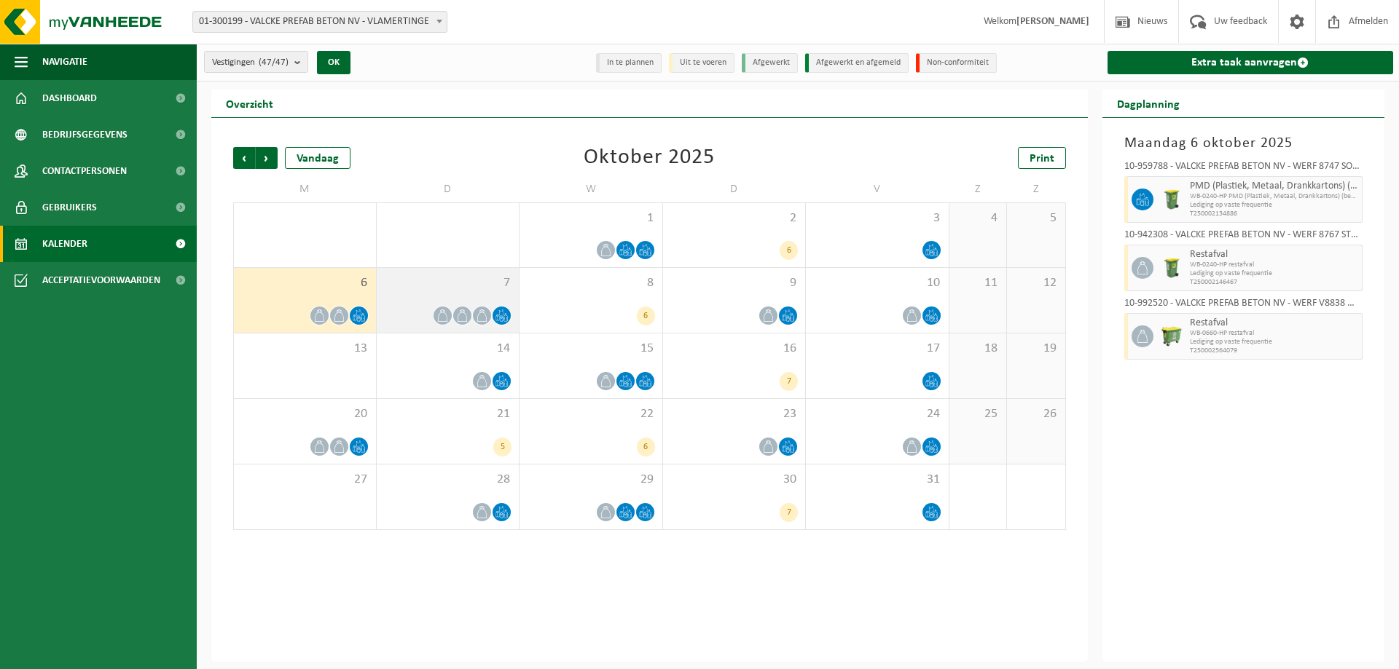
click at [503, 318] on icon at bounding box center [501, 319] width 3 height 5
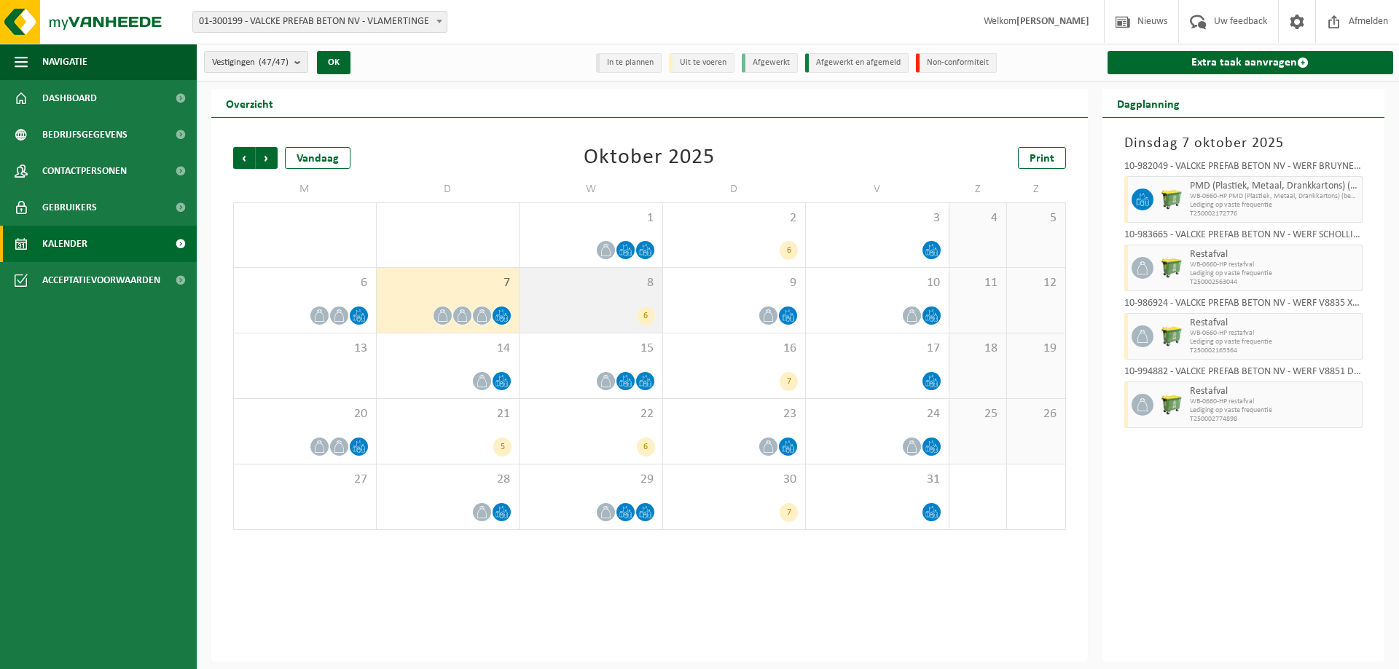
click at [637, 310] on div "6" at bounding box center [591, 316] width 128 height 19
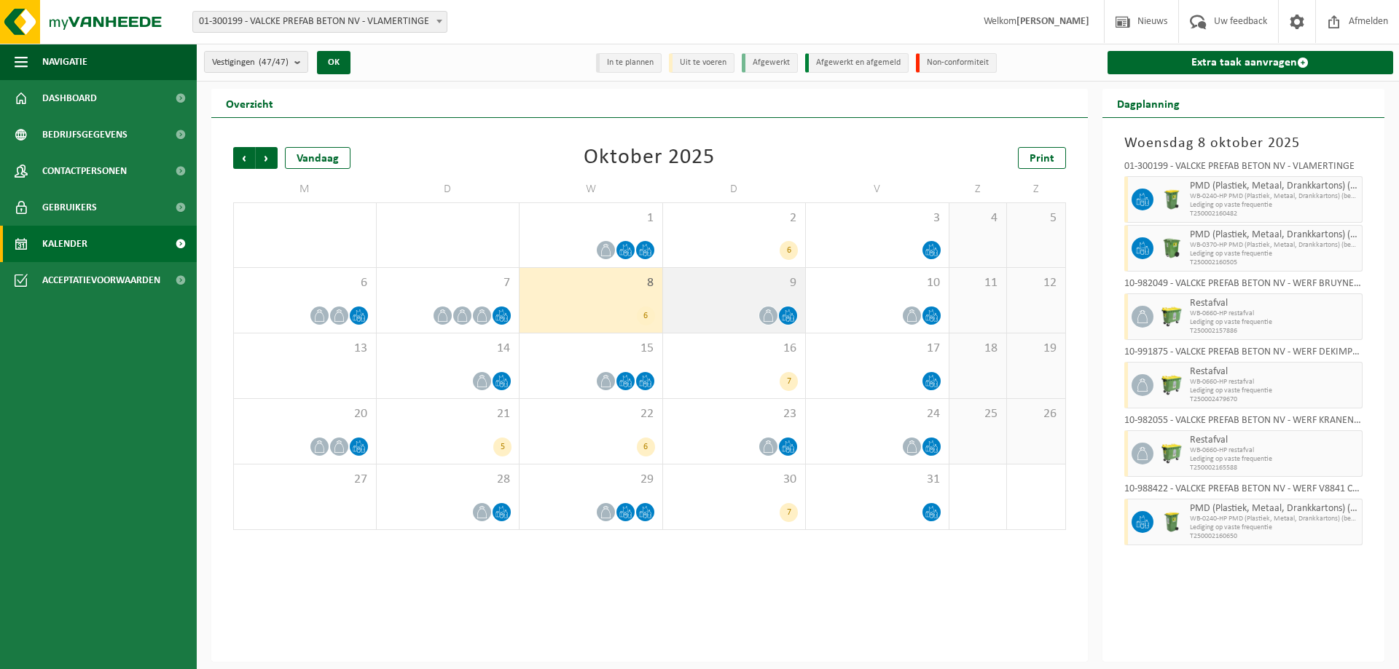
click at [778, 315] on div at bounding box center [768, 316] width 20 height 20
